Goal: Use online tool/utility: Utilize a website feature to perform a specific function

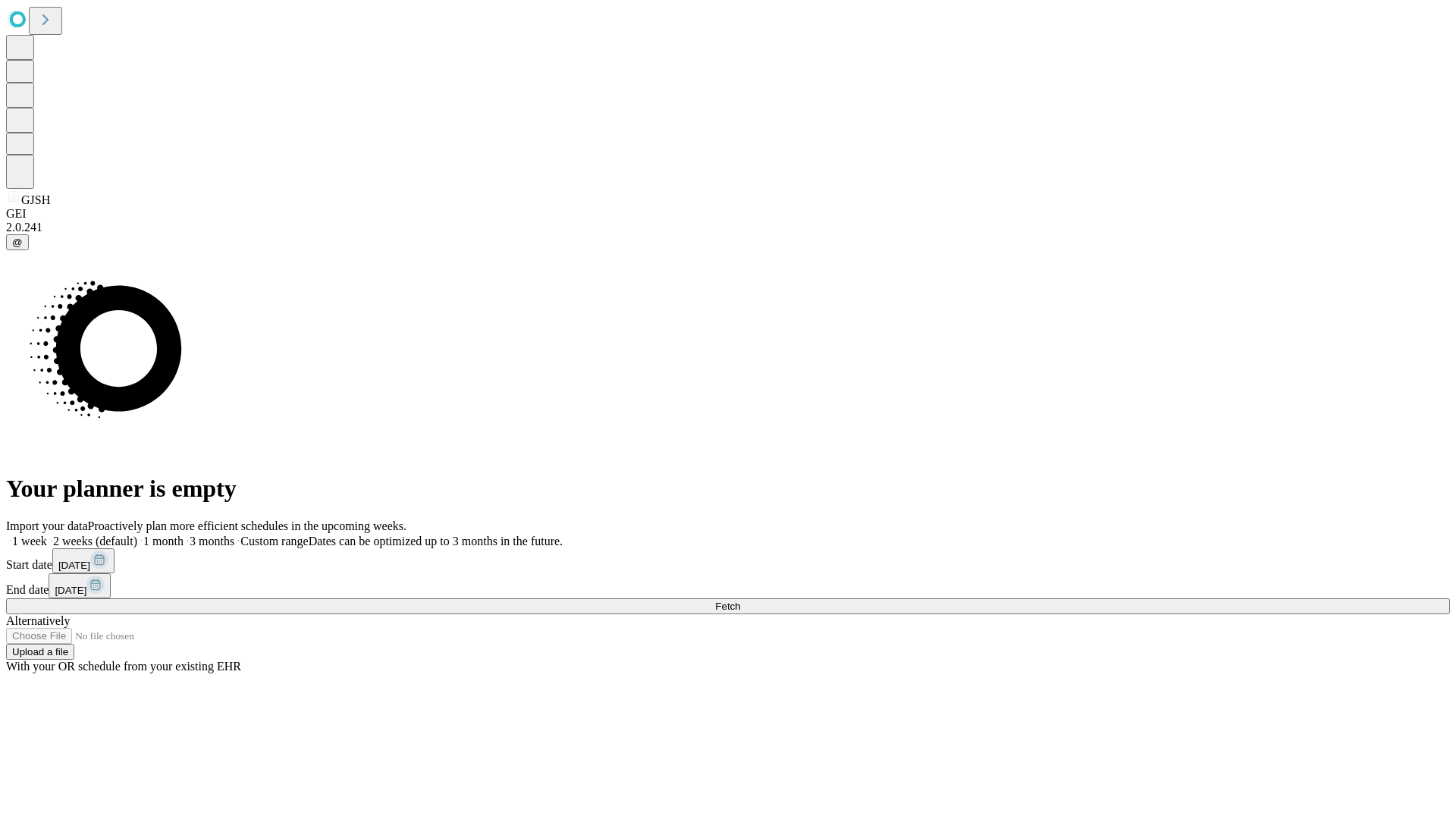
click at [740, 600] on span "Fetch" at bounding box center [727, 606] width 25 height 11
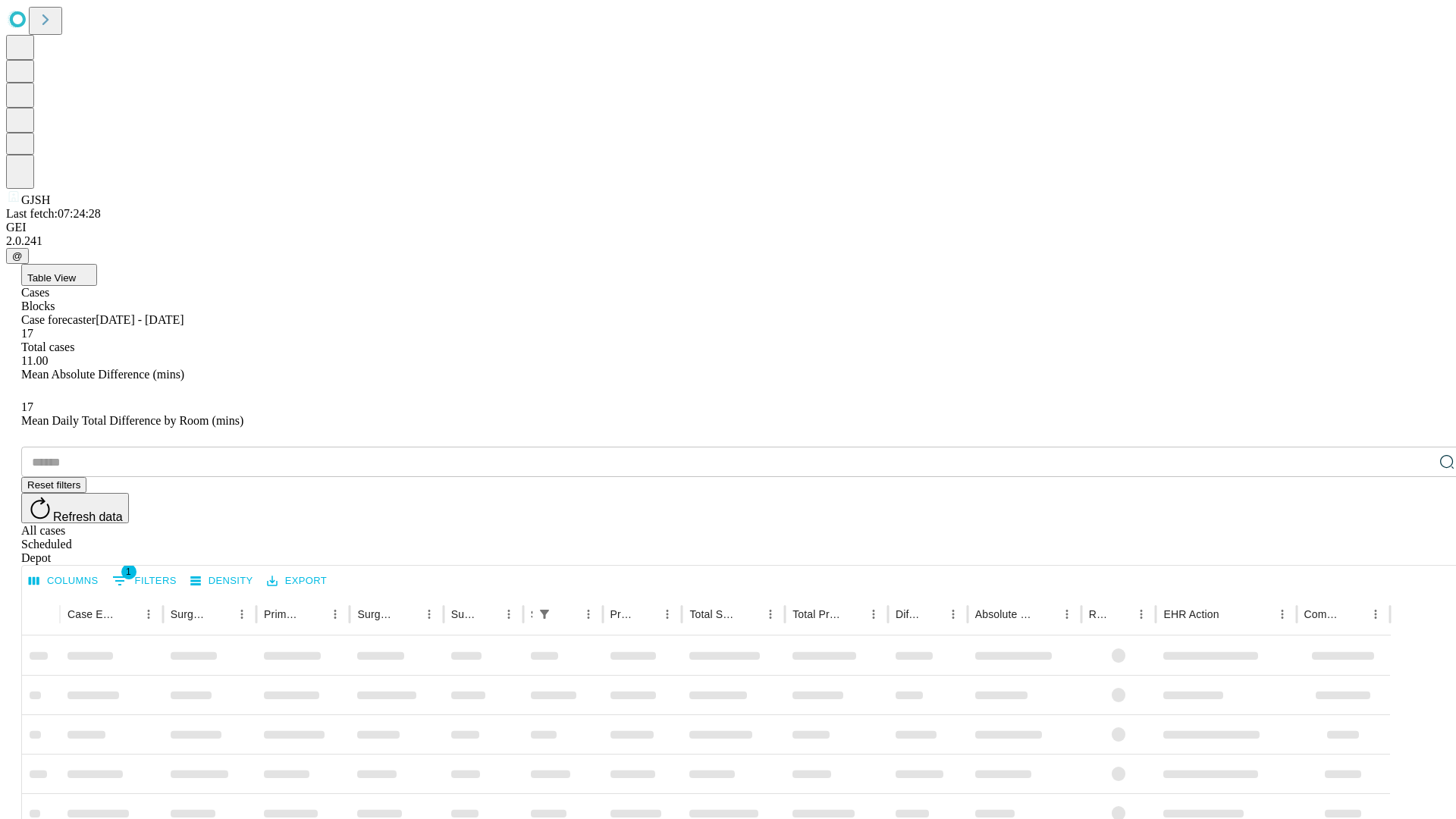
click at [76, 272] on span "Table View" at bounding box center [52, 277] width 49 height 11
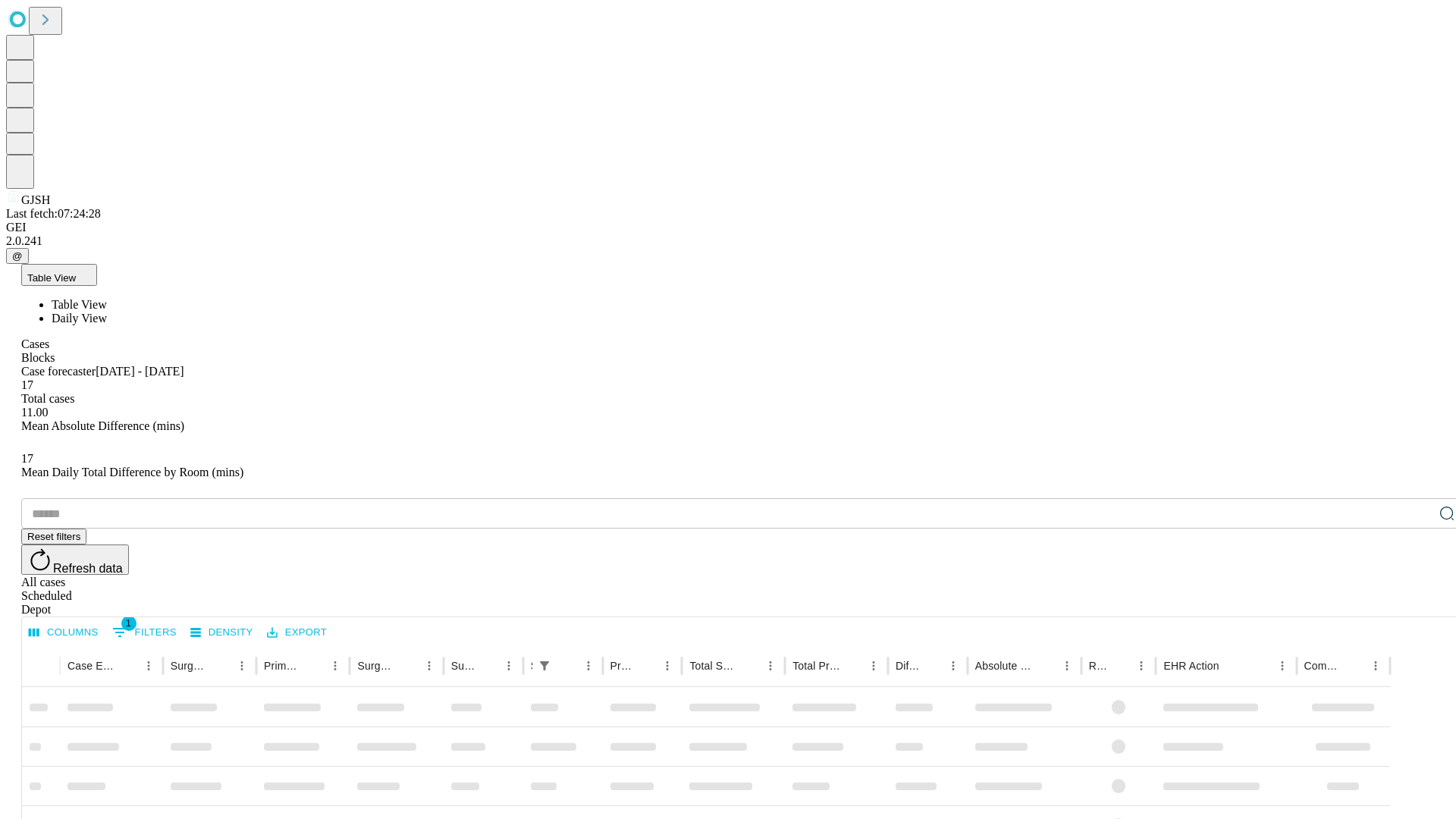
click at [107, 312] on span "Daily View" at bounding box center [79, 318] width 55 height 13
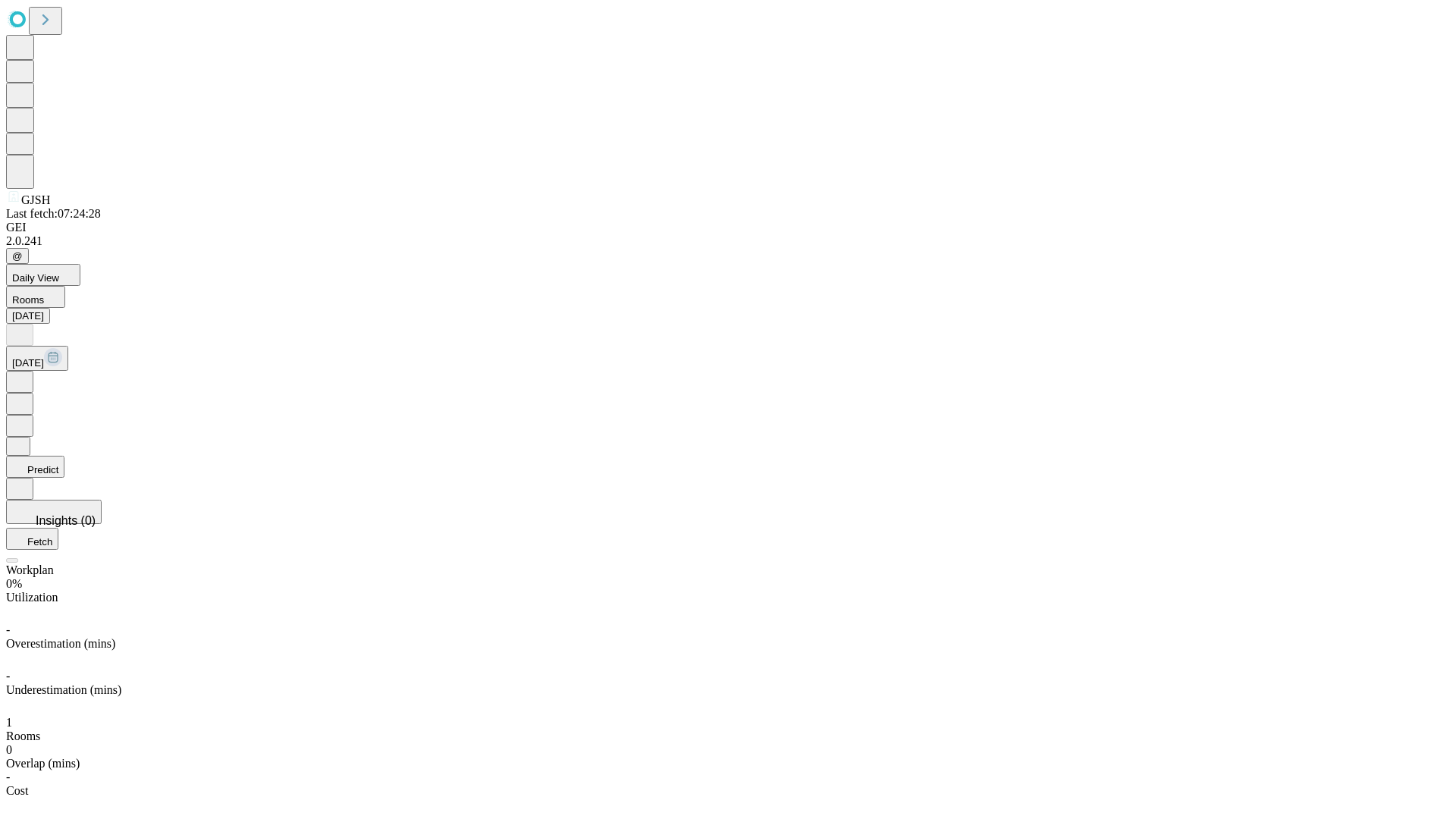
click at [64, 456] on button "Predict" at bounding box center [35, 467] width 58 height 22
